Goal: Information Seeking & Learning: Learn about a topic

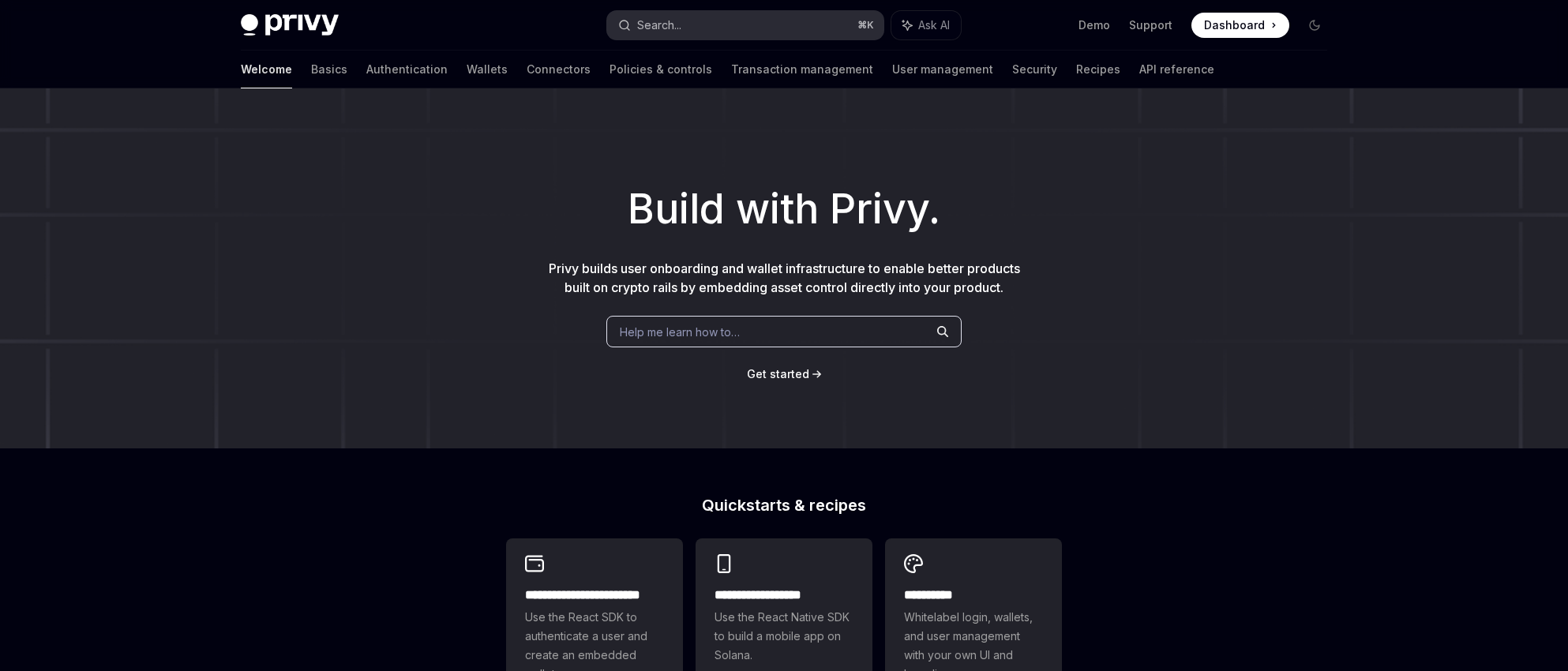
click at [706, 19] on button "Search... ⌘ K" at bounding box center [745, 25] width 276 height 29
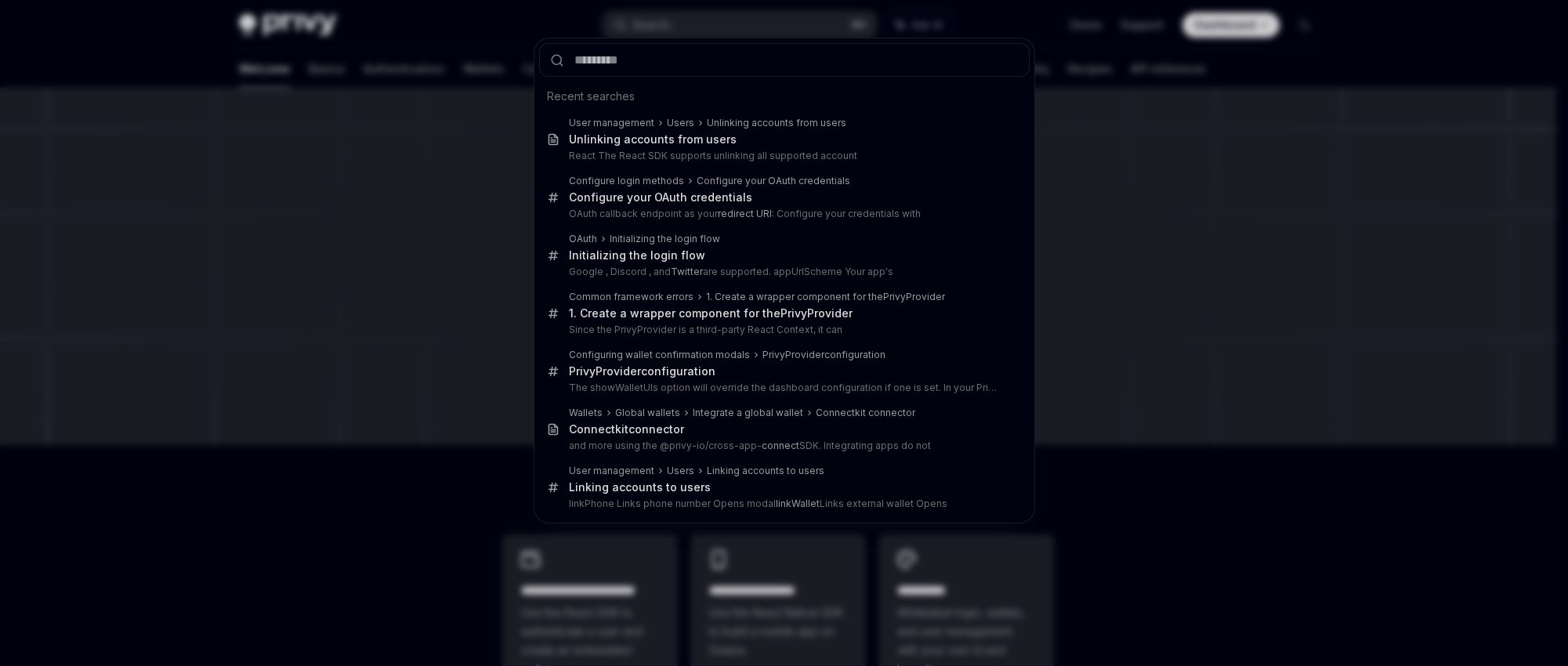
type input "**********"
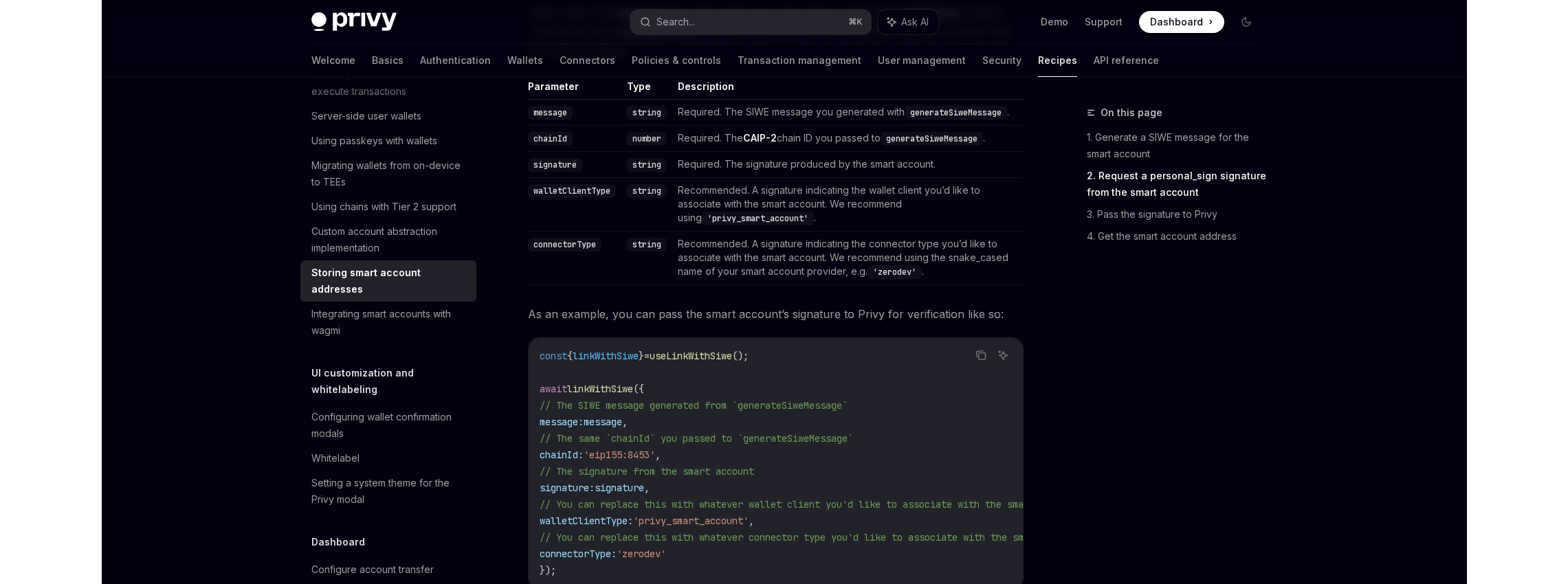
scroll to position [1460, 0]
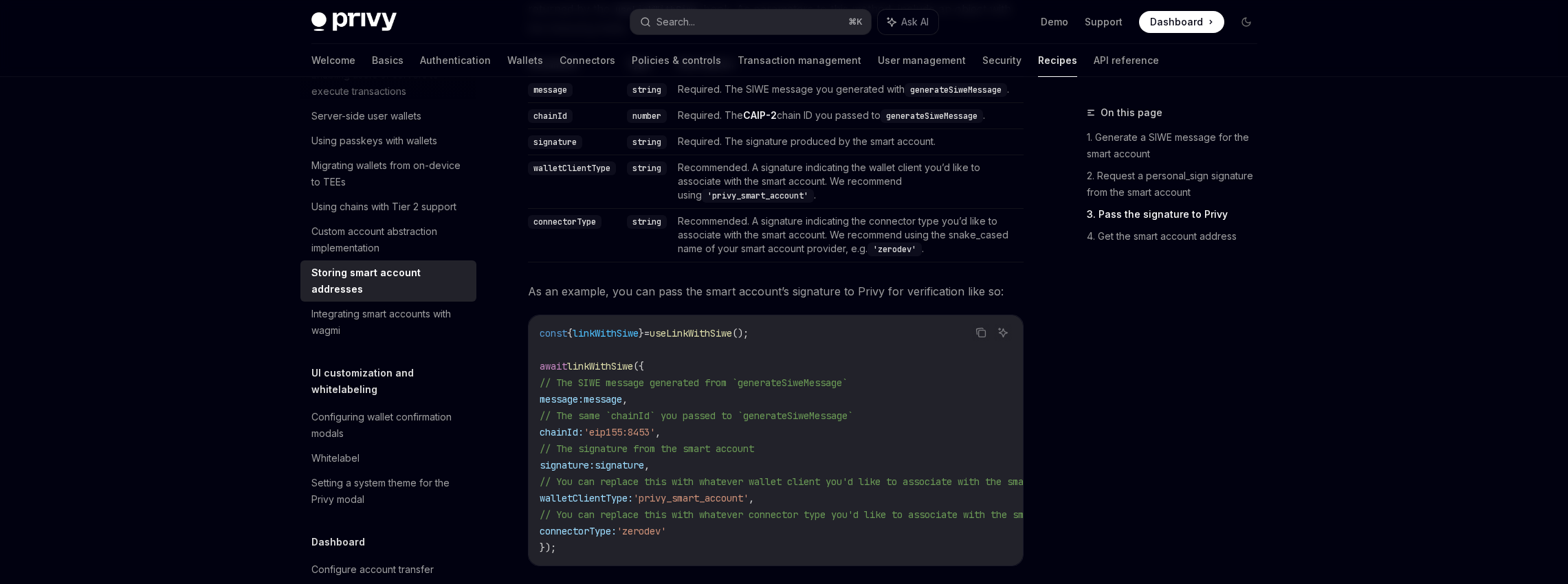
type textarea "*"
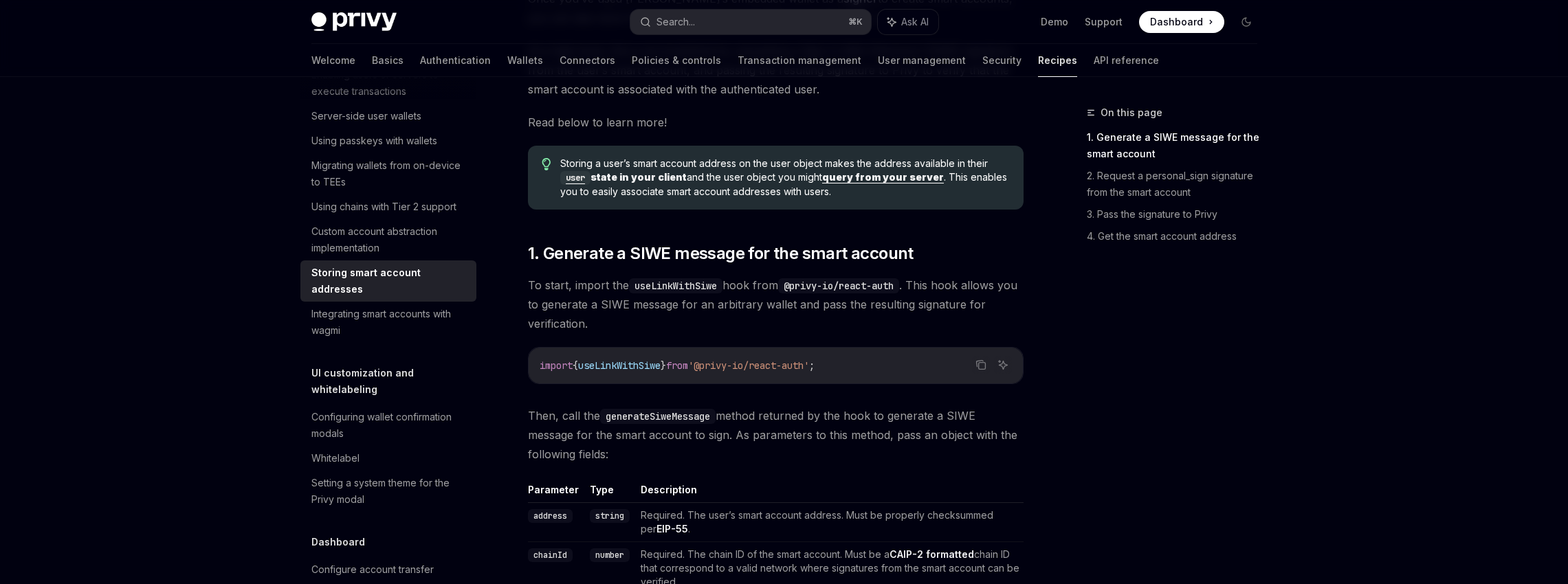
scroll to position [330, 0]
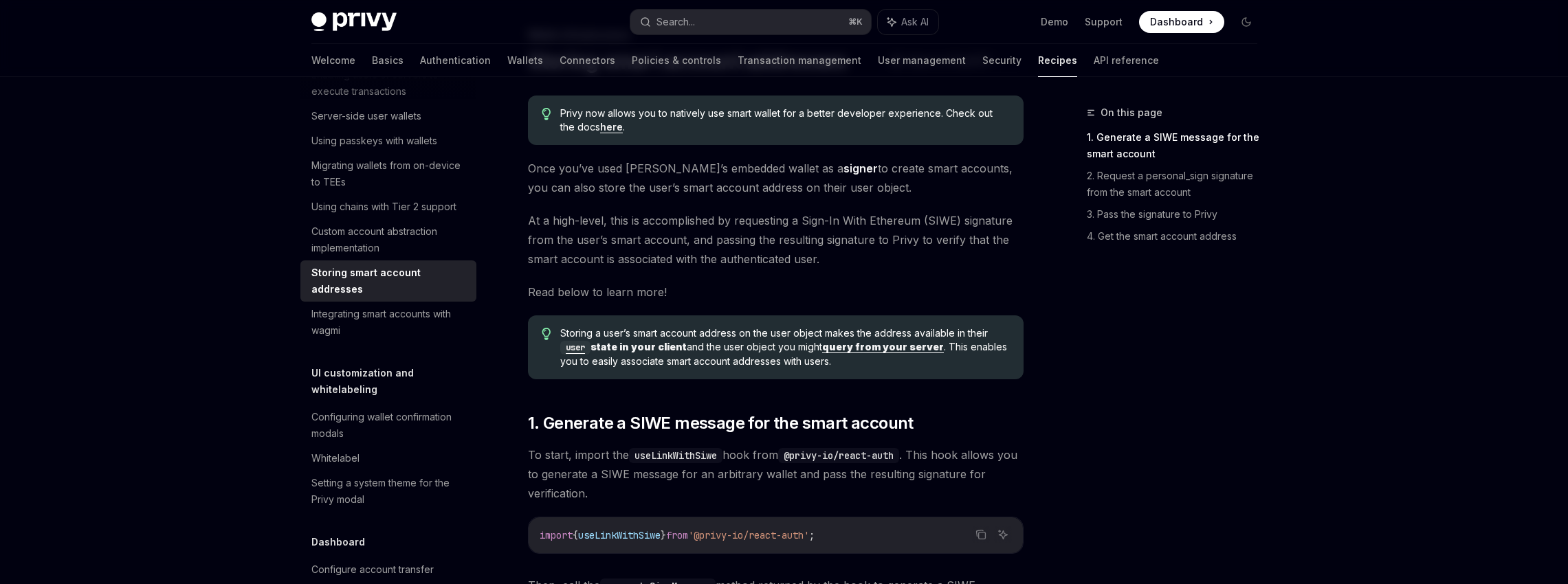
scroll to position [37, 0]
